Goal: Task Accomplishment & Management: Manage account settings

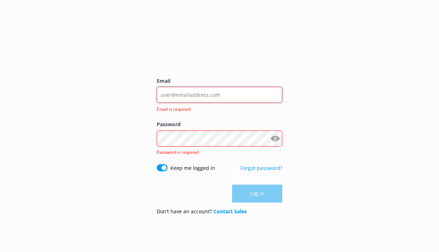
type input "[EMAIL_ADDRESS][DOMAIN_NAME]"
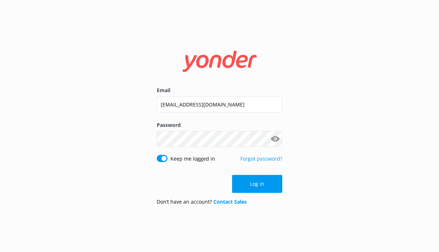
click at [278, 140] on button "Show password" at bounding box center [275, 139] width 14 height 14
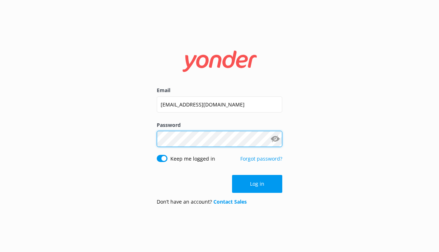
click at [102, 133] on div "Email [EMAIL_ADDRESS][DOMAIN_NAME] Password Show password Keep me logged in For…" at bounding box center [219, 126] width 439 height 252
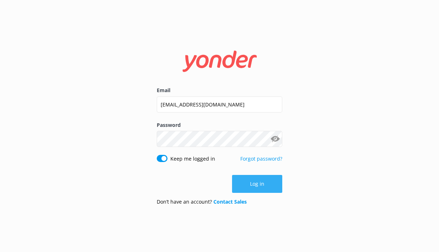
click at [263, 186] on button "Log in" at bounding box center [257, 184] width 50 height 18
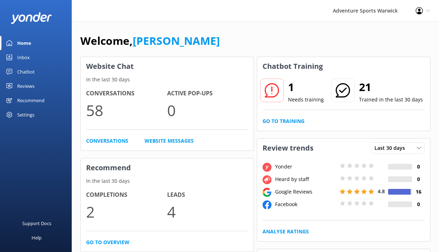
click at [25, 101] on div "Recommend" at bounding box center [30, 100] width 27 height 14
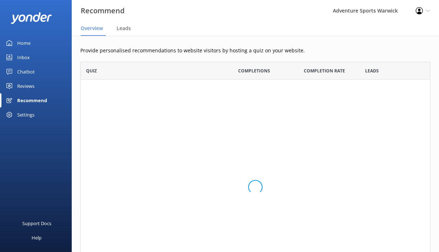
scroll to position [54, 350]
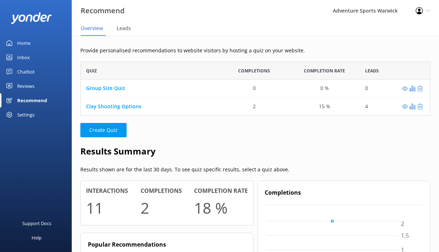
click at [24, 112] on div "Settings" at bounding box center [25, 115] width 17 height 14
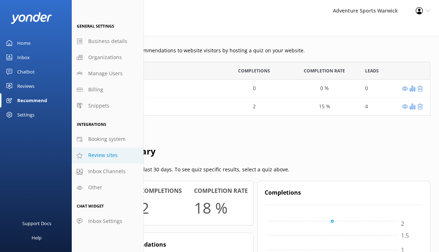
click at [99, 157] on span "Review sites" at bounding box center [102, 155] width 29 height 8
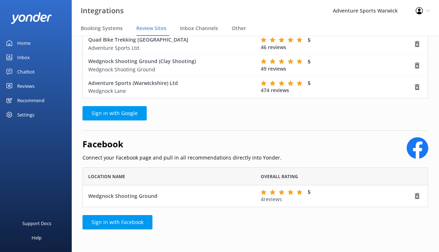
scroll to position [79, 0]
click at [419, 194] on use "row" at bounding box center [417, 197] width 5 height 6
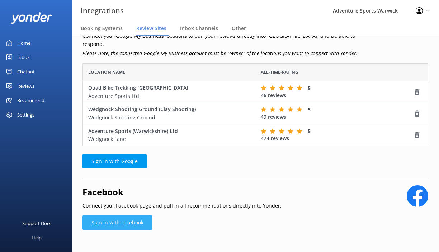
click at [121, 216] on link "Sign in with Facebook" at bounding box center [118, 223] width 70 height 14
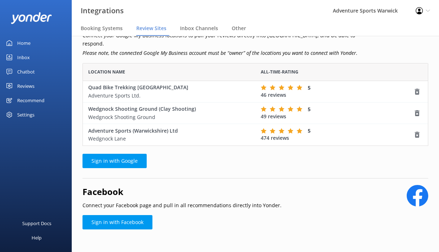
scroll to position [31, 0]
click at [25, 104] on div "Recommend" at bounding box center [30, 100] width 27 height 14
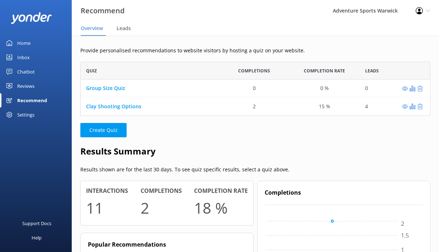
scroll to position [54, 350]
click at [26, 116] on div "Settings" at bounding box center [25, 115] width 17 height 14
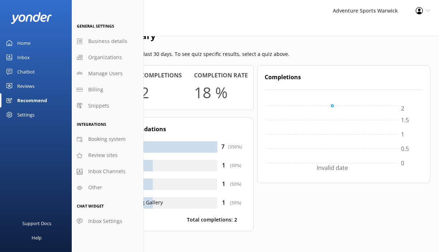
scroll to position [115, 0]
click at [102, 151] on span "Review sites" at bounding box center [102, 155] width 29 height 8
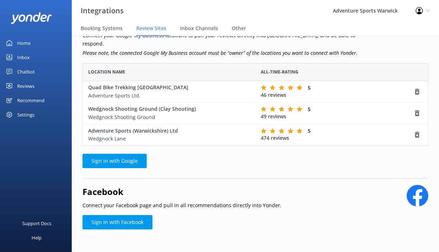
scroll to position [31, 0]
click at [392, 10] on div "Adventure Sports Warwick" at bounding box center [365, 11] width 83 height 22
click at [421, 11] on icon at bounding box center [419, 10] width 7 height 7
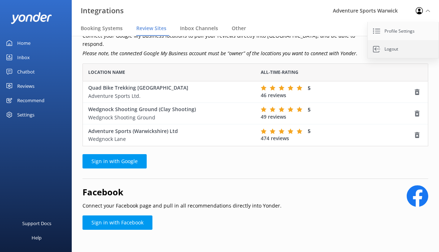
click at [397, 46] on link "Logout" at bounding box center [404, 49] width 72 height 18
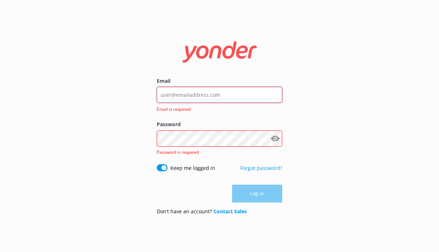
type input "[EMAIL_ADDRESS][DOMAIN_NAME]"
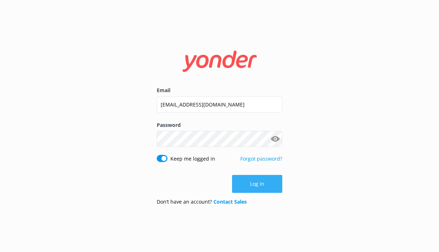
click at [265, 189] on button "Log in" at bounding box center [257, 184] width 50 height 18
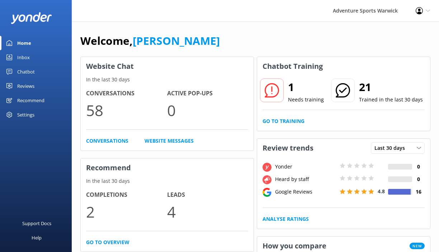
click at [24, 113] on div "Settings" at bounding box center [25, 115] width 17 height 14
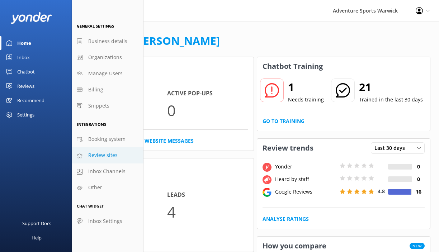
click at [104, 155] on span "Review sites" at bounding box center [102, 155] width 29 height 8
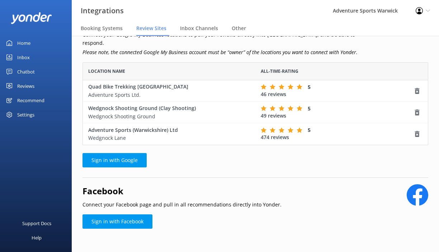
scroll to position [31, 0]
